Goal: Find specific page/section: Find specific page/section

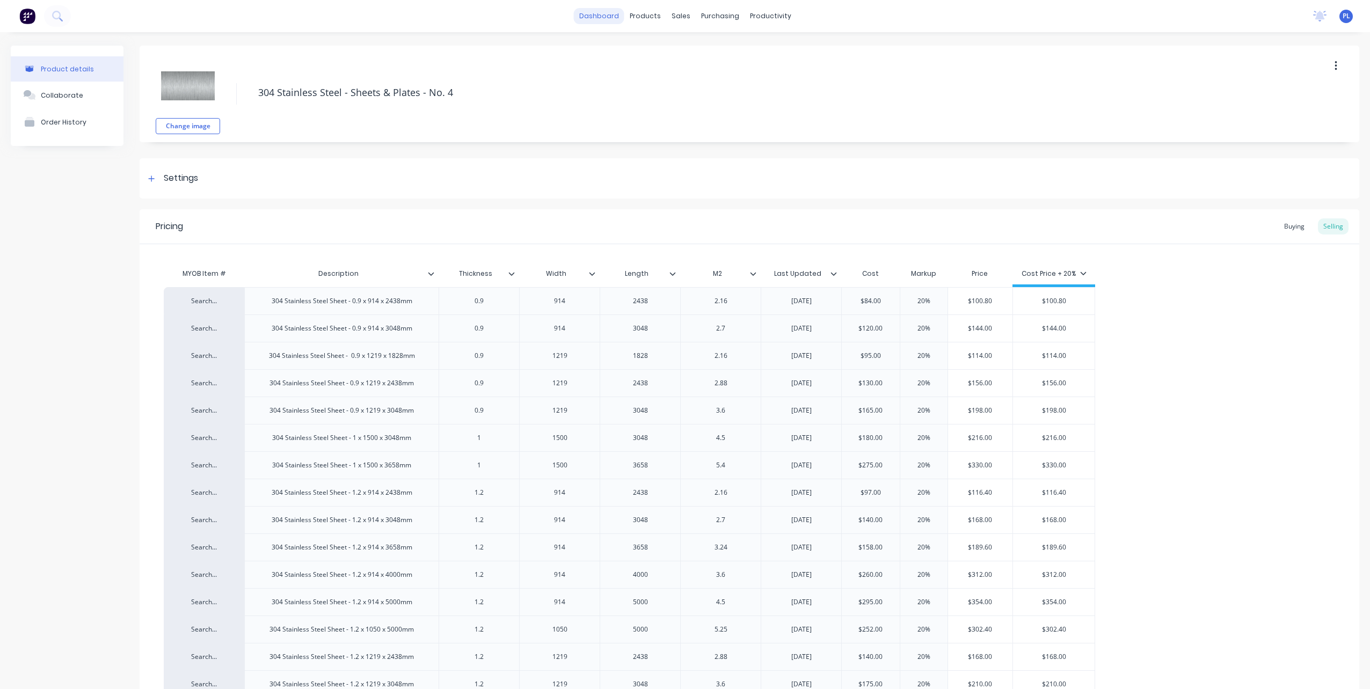
click at [590, 13] on link "dashboard" at bounding box center [599, 16] width 50 height 16
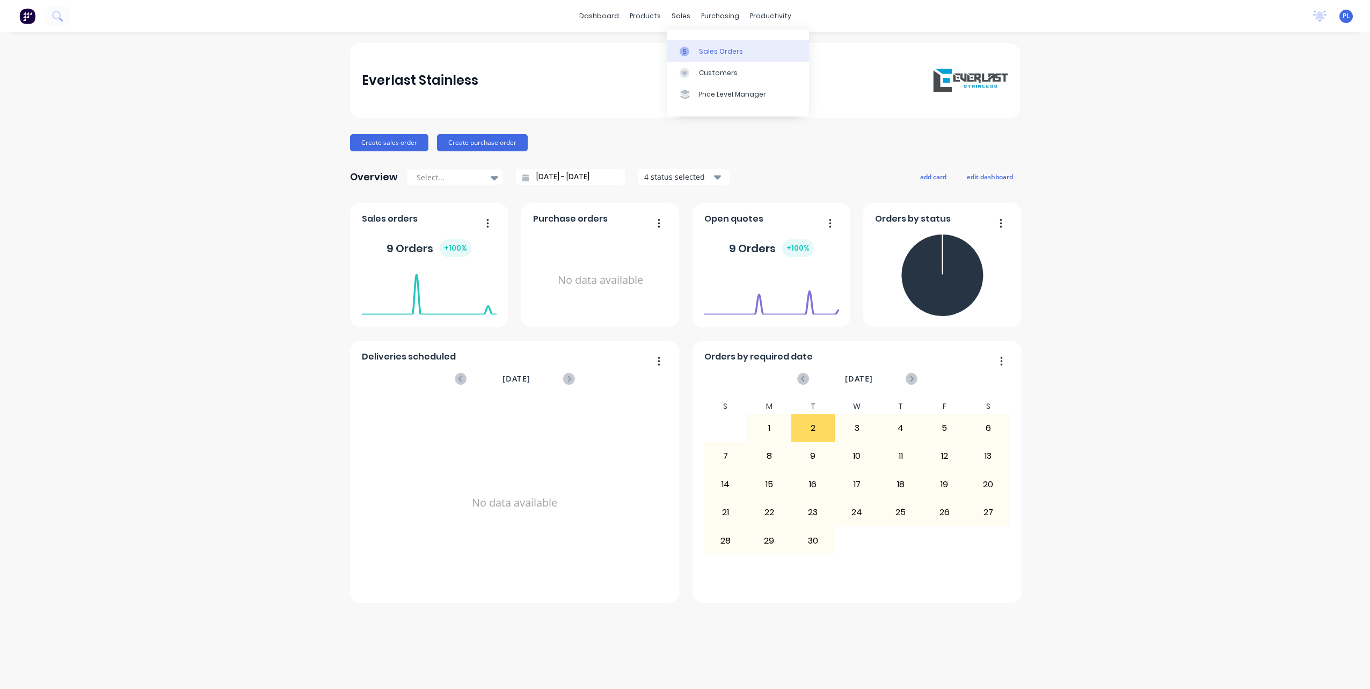
click at [707, 49] on div "Sales Orders" at bounding box center [721, 52] width 44 height 10
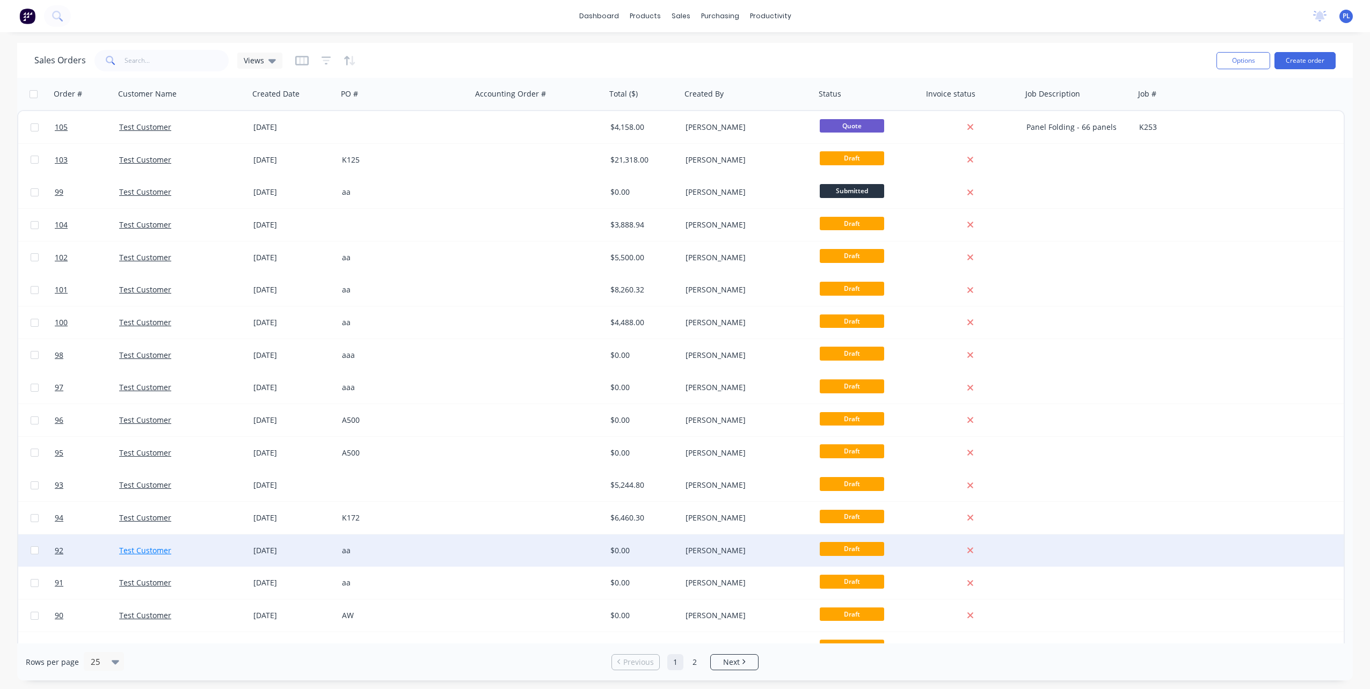
click at [149, 548] on link "Test Customer" at bounding box center [145, 550] width 52 height 10
